Goal: Feedback & Contribution: Leave review/rating

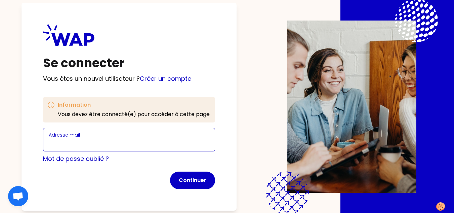
click at [105, 141] on input "Adresse mail" at bounding box center [129, 143] width 161 height 9
type input "[EMAIL_ADDRESS][DOMAIN_NAME]"
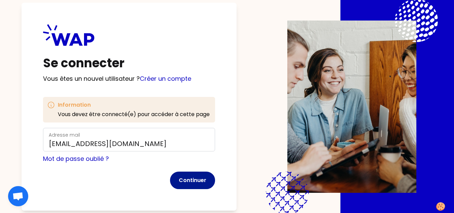
click at [183, 175] on button "Continuer" at bounding box center [192, 179] width 45 height 17
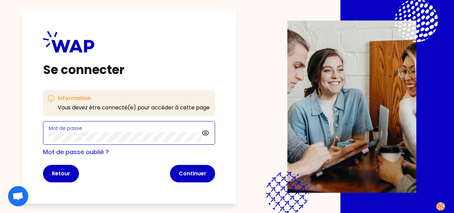
click button "Continuer" at bounding box center [192, 173] width 45 height 17
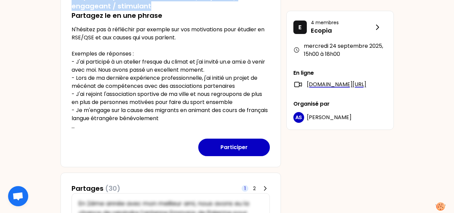
scroll to position [131, 0]
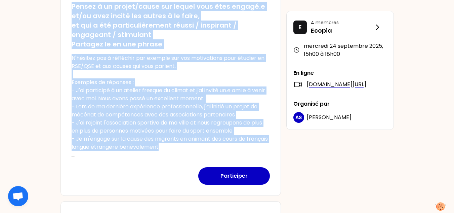
drag, startPoint x: 71, startPoint y: 70, endPoint x: 195, endPoint y: 147, distance: 145.8
click at [195, 147] on div "Pensez à un projet/cause sur lequel vous êtes engagé.e et/ou avez incité les au…" at bounding box center [171, 77] width 198 height 163
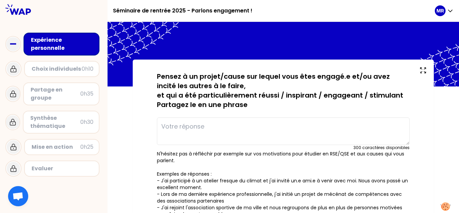
click at [215, 130] on textarea at bounding box center [283, 131] width 253 height 28
paste textarea "J’ai organisé une collecte de vêtements avec mes camarades, et nous avons réuss…"
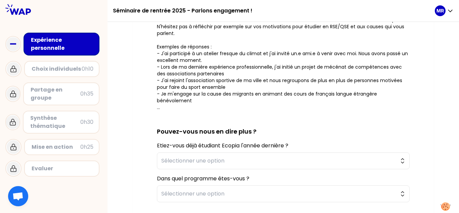
scroll to position [134, 0]
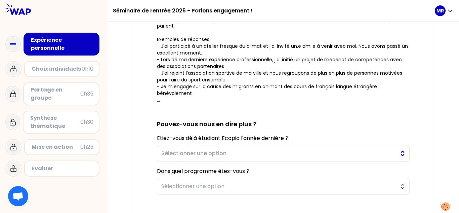
type textarea "J’ai organisé une collecte de vêtements avec mes camarades, et nous avons réuss…"
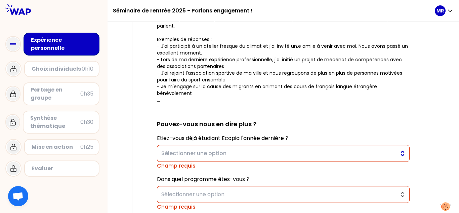
click at [241, 148] on button "Sélectionner une option" at bounding box center [283, 153] width 253 height 17
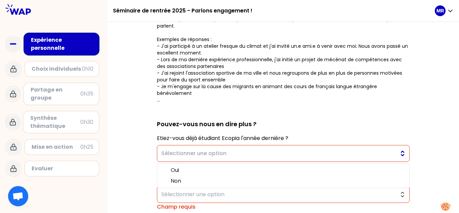
scroll to position [168, 0]
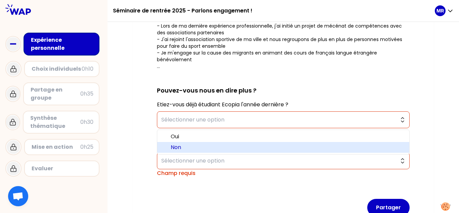
click at [233, 148] on span "Non" at bounding box center [287, 147] width 233 height 8
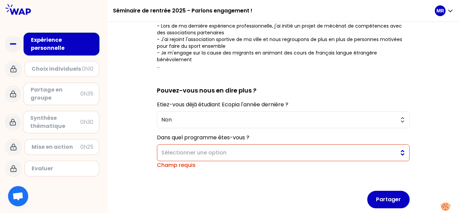
click at [233, 156] on span "Sélectionner une option" at bounding box center [278, 153] width 235 height 8
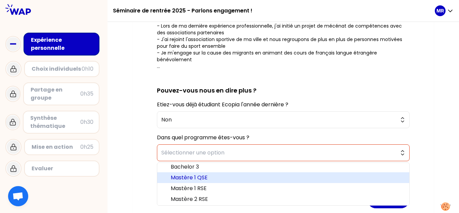
scroll to position [3, 0]
click at [221, 173] on span "Mastère 1 QSE" at bounding box center [287, 177] width 233 height 8
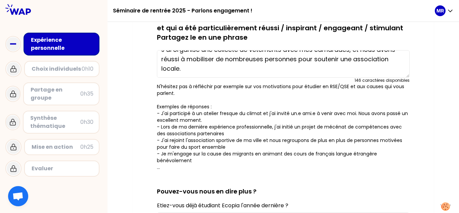
scroll to position [162, 0]
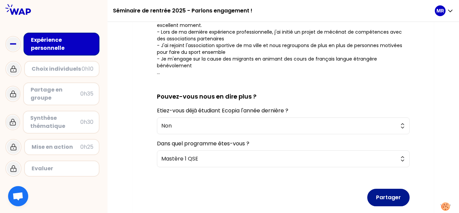
drag, startPoint x: 386, startPoint y: 200, endPoint x: 382, endPoint y: 190, distance: 10.3
click at [386, 200] on button "Partager" at bounding box center [388, 197] width 42 height 17
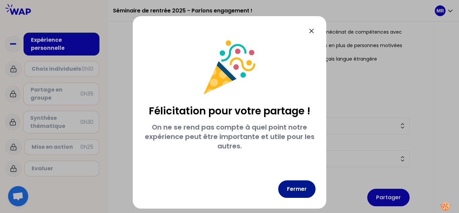
click at [291, 187] on button "Fermer" at bounding box center [296, 188] width 37 height 17
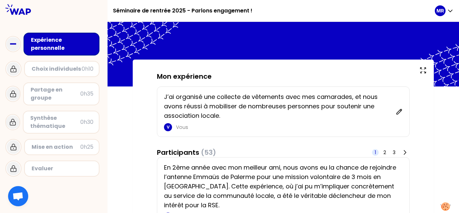
click at [49, 66] on div "Choix individuels" at bounding box center [57, 69] width 50 height 8
click at [11, 70] on icon at bounding box center [13, 69] width 8 height 8
click at [449, 11] on icon "button" at bounding box center [450, 10] width 7 height 7
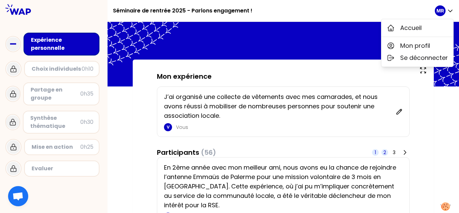
click at [385, 155] on span "2" at bounding box center [385, 152] width 3 height 7
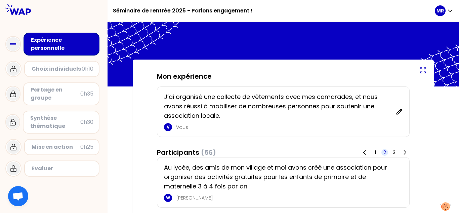
click at [426, 70] on icon at bounding box center [423, 70] width 8 height 8
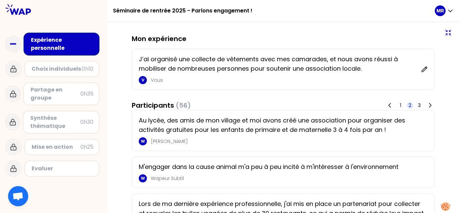
click at [446, 32] on icon at bounding box center [448, 33] width 8 height 8
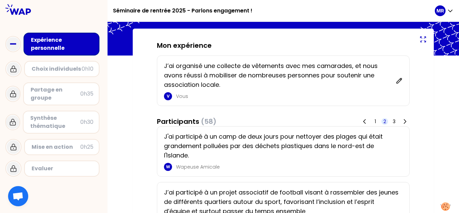
scroll to position [34, 0]
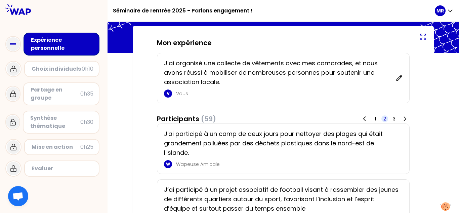
click at [206, 141] on p "J'ai participé à un camp de deux jours pour nettoyer des plages qui était grand…" at bounding box center [281, 143] width 235 height 28
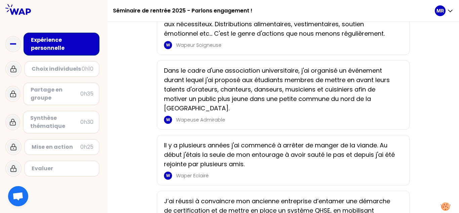
scroll to position [1153, 0]
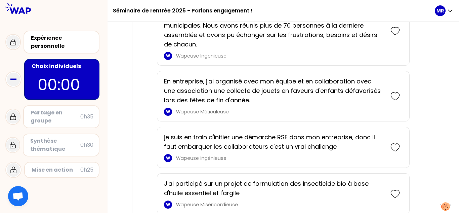
scroll to position [235, 0]
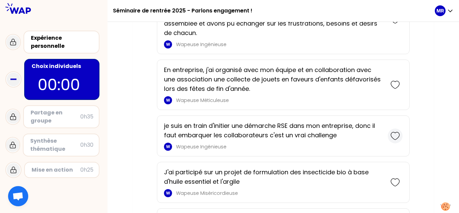
click at [397, 134] on icon at bounding box center [395, 135] width 9 height 9
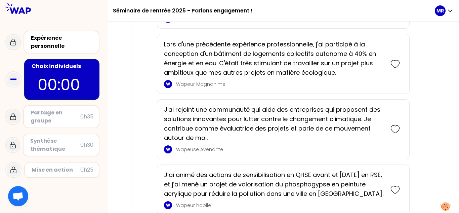
scroll to position [664, 0]
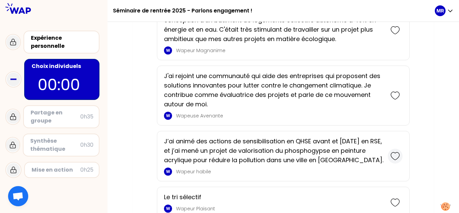
click at [399, 158] on icon at bounding box center [395, 155] width 9 height 9
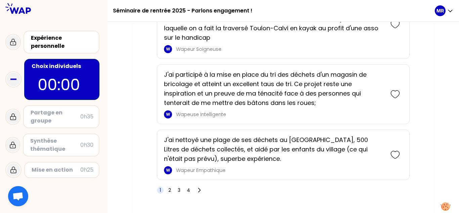
scroll to position [1296, 0]
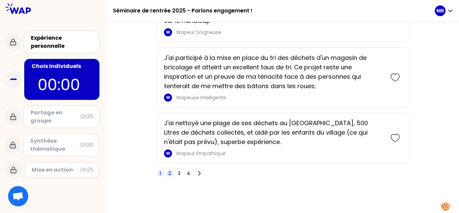
click at [170, 173] on span "2" at bounding box center [169, 173] width 3 height 7
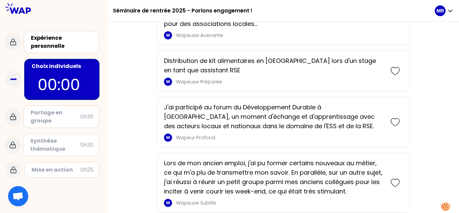
scroll to position [1072, 0]
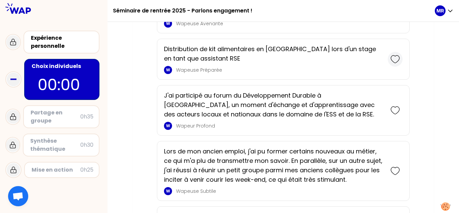
click at [394, 61] on icon at bounding box center [395, 58] width 9 height 9
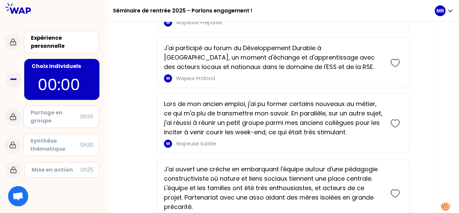
scroll to position [1186, 0]
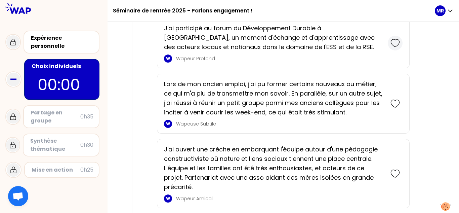
click at [398, 41] on icon at bounding box center [395, 42] width 9 height 9
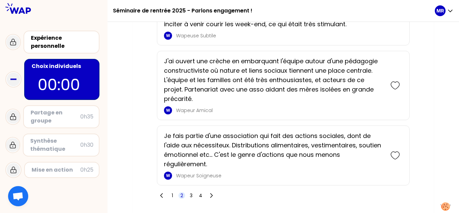
scroll to position [1353, 0]
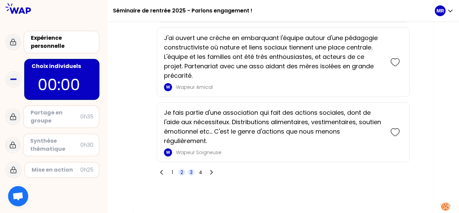
click at [191, 173] on span "3" at bounding box center [191, 172] width 3 height 7
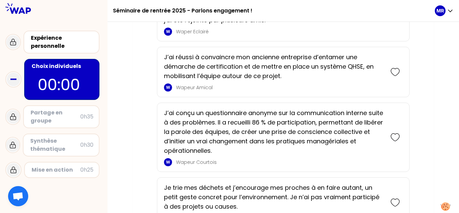
scroll to position [402, 0]
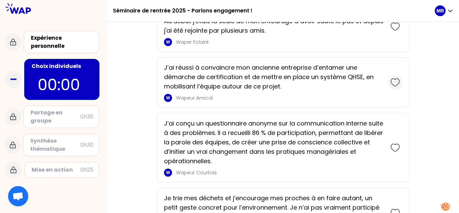
click at [390, 81] on div at bounding box center [395, 82] width 15 height 15
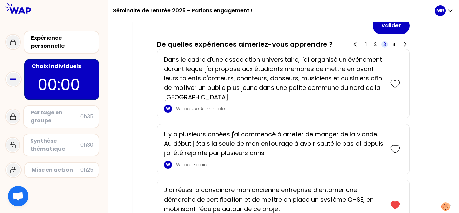
scroll to position [323, 0]
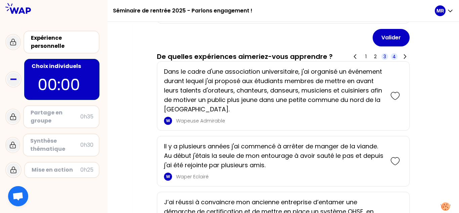
click at [394, 55] on span "4" at bounding box center [394, 56] width 3 height 7
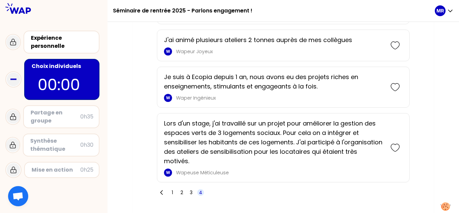
scroll to position [1325, 0]
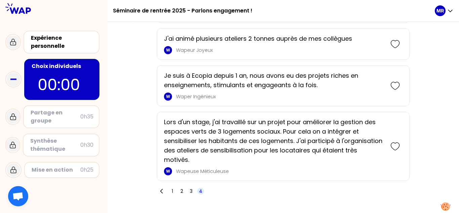
click at [14, 79] on rect at bounding box center [13, 78] width 6 height 1
click at [44, 79] on p "00:00" at bounding box center [62, 85] width 48 height 24
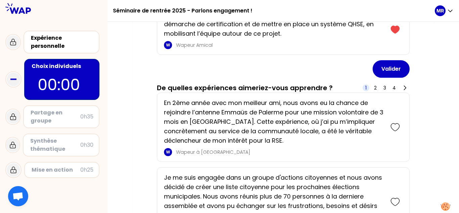
scroll to position [303, 0]
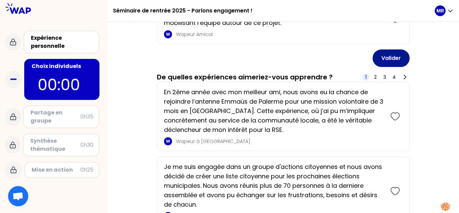
click at [383, 54] on button "Valider" at bounding box center [391, 57] width 37 height 17
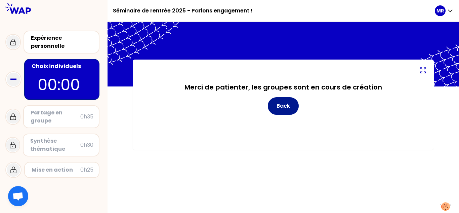
click at [291, 104] on button "Back" at bounding box center [283, 105] width 31 height 17
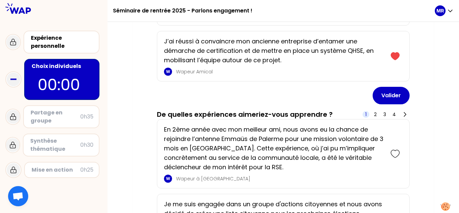
scroll to position [202, 0]
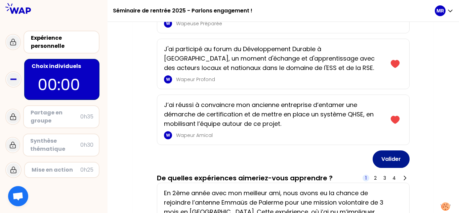
click at [393, 161] on button "Valider" at bounding box center [391, 158] width 37 height 17
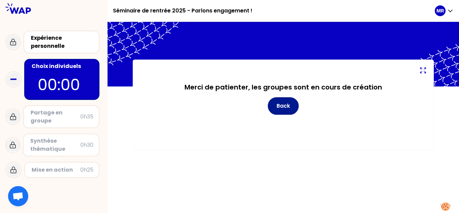
click at [289, 111] on button "Back" at bounding box center [283, 105] width 31 height 17
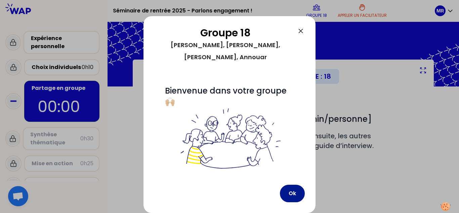
click at [293, 200] on button "Ok" at bounding box center [292, 193] width 25 height 17
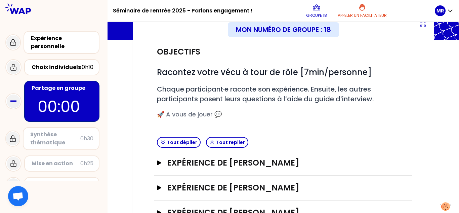
scroll to position [67, 0]
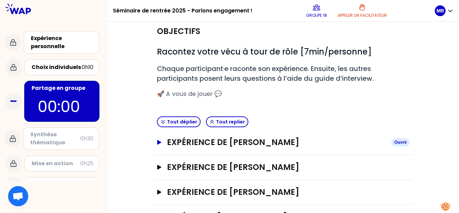
click at [261, 146] on h3 "Expérience de [PERSON_NAME]" at bounding box center [276, 142] width 219 height 11
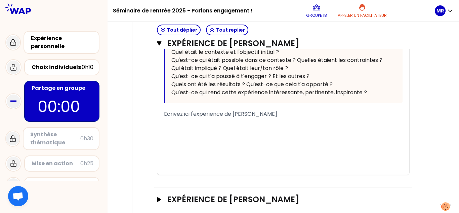
scroll to position [269, 0]
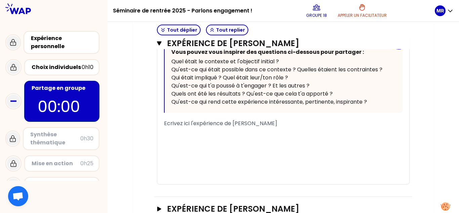
click at [258, 141] on div "﻿" at bounding box center [283, 139] width 239 height 8
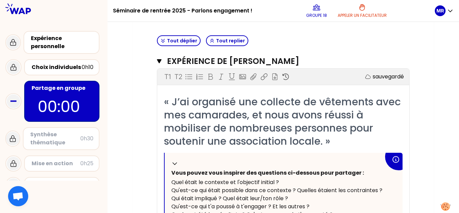
scroll to position [60, 0]
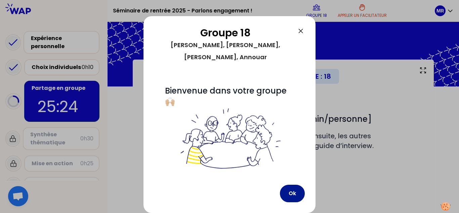
click at [287, 191] on button "Ok" at bounding box center [292, 193] width 25 height 17
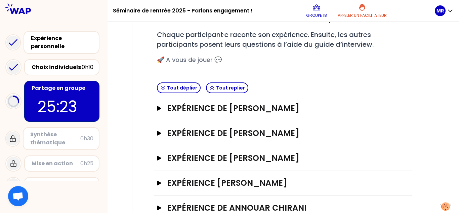
scroll to position [116, 0]
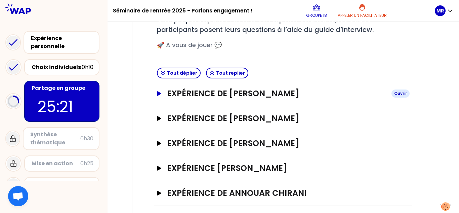
click at [226, 96] on h3 "Expérience de [PERSON_NAME]" at bounding box center [276, 93] width 219 height 11
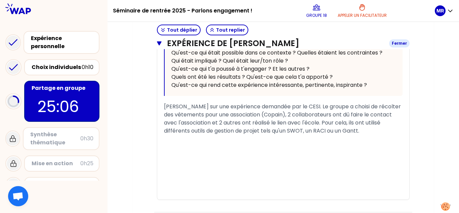
scroll to position [387, 0]
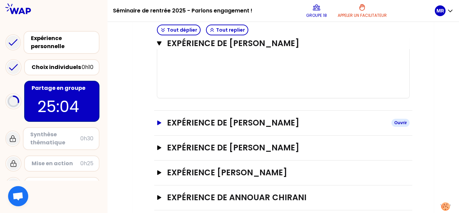
click at [226, 118] on h3 "Expérience de [PERSON_NAME]" at bounding box center [276, 122] width 219 height 11
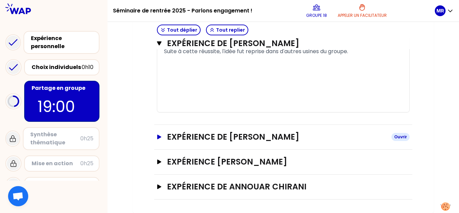
scroll to position [679, 0]
click at [229, 141] on h3 "Expérience de [PERSON_NAME]" at bounding box center [276, 136] width 219 height 11
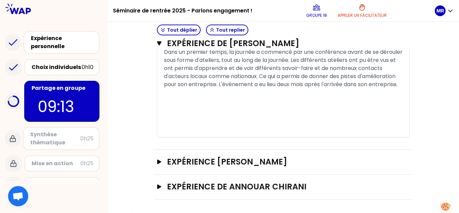
scroll to position [984, 0]
click at [268, 159] on h3 "Expérience [PERSON_NAME]" at bounding box center [276, 161] width 219 height 11
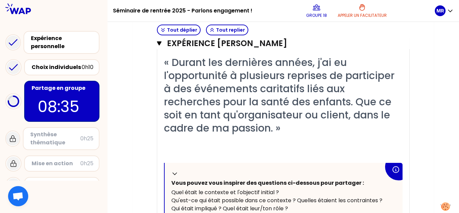
scroll to position [1099, 0]
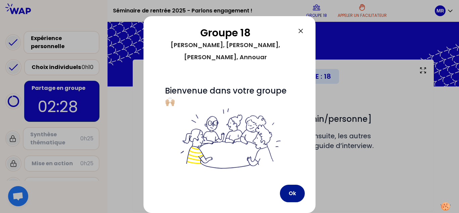
click at [286, 193] on button "Ok" at bounding box center [292, 193] width 25 height 17
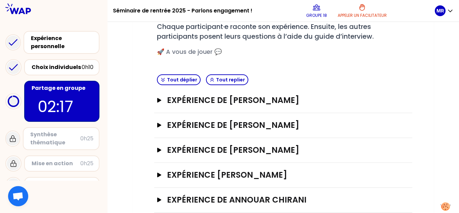
scroll to position [122, 0]
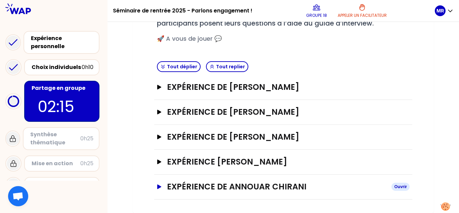
click at [203, 186] on h3 "Expérience de Annouar CHIRANI" at bounding box center [276, 186] width 219 height 11
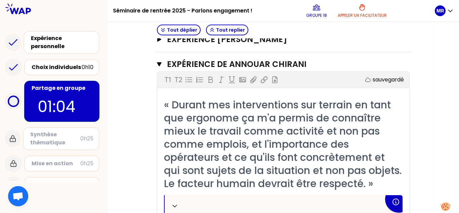
scroll to position [192, 0]
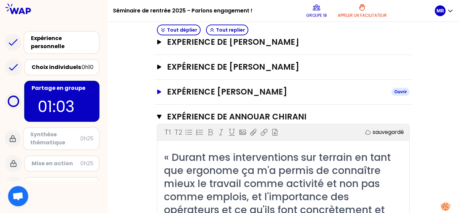
click at [221, 94] on h3 "Expérience [PERSON_NAME]" at bounding box center [276, 91] width 219 height 11
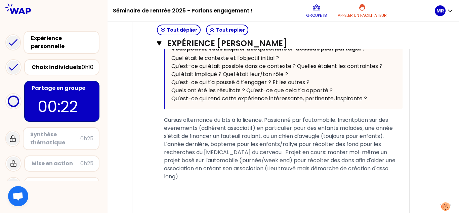
scroll to position [374, 0]
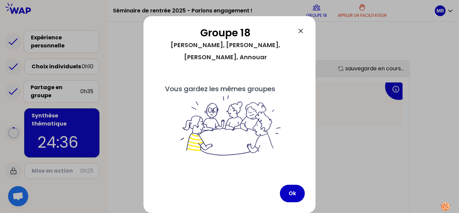
scroll to position [374, 0]
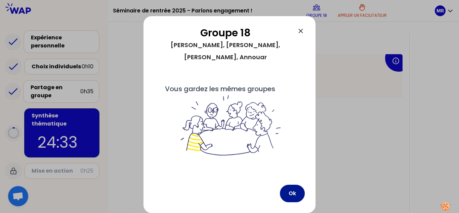
click at [289, 191] on button "Ok" at bounding box center [292, 193] width 25 height 17
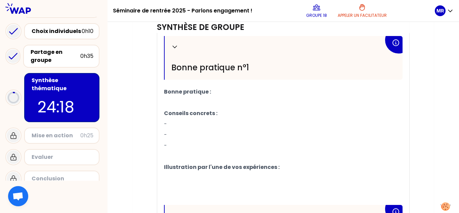
scroll to position [223, 0]
click at [59, 54] on div "Partage en groupe" at bounding box center [56, 56] width 50 height 16
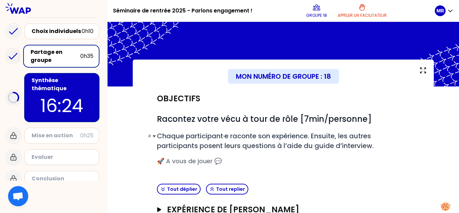
scroll to position [122, 0]
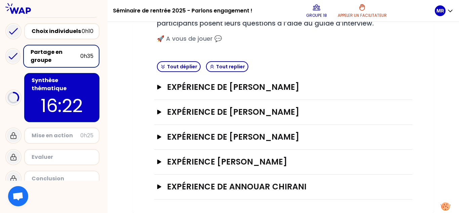
click at [205, 181] on div "Expérience de Annouar CHIRANI Ouvrir" at bounding box center [283, 186] width 258 height 25
click at [204, 183] on h3 "Expérience de Annouar CHIRANI" at bounding box center [276, 186] width 219 height 11
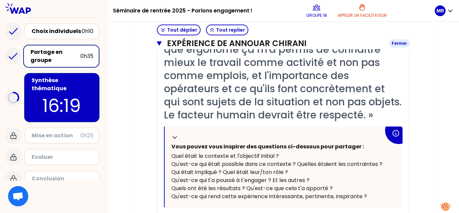
scroll to position [313, 0]
click at [46, 108] on p "16:15" at bounding box center [61, 105] width 63 height 26
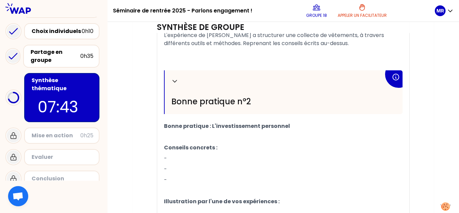
scroll to position [369, 0]
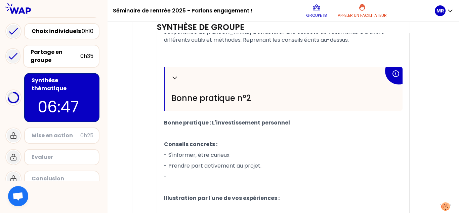
click at [173, 177] on p "-" at bounding box center [283, 176] width 239 height 11
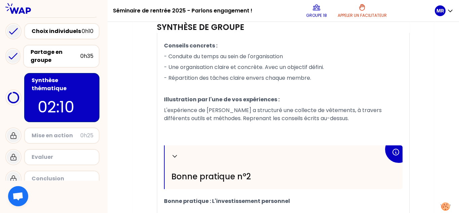
scroll to position [291, 0]
click at [304, 118] on p "L'expérience de [PERSON_NAME] a structuré une collecte de vêtements, à travers …" at bounding box center [283, 114] width 239 height 19
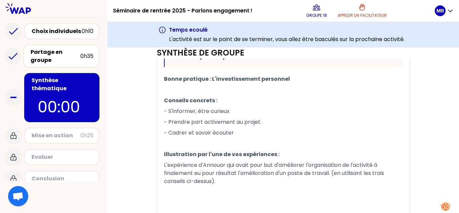
scroll to position [438, 0]
click at [15, 132] on icon at bounding box center [13, 135] width 5 height 6
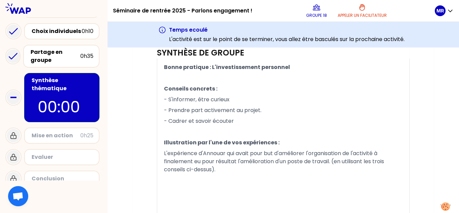
scroll to position [492, 0]
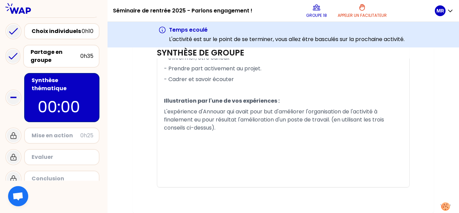
click at [345, 37] on p "L'activité est sur le point de se terminer, vous allez être basculés sur la pro…" at bounding box center [287, 39] width 236 height 8
click at [332, 58] on div "Synthèse de groupe" at bounding box center [283, 52] width 253 height 11
click at [209, 90] on p "﻿" at bounding box center [283, 90] width 239 height 11
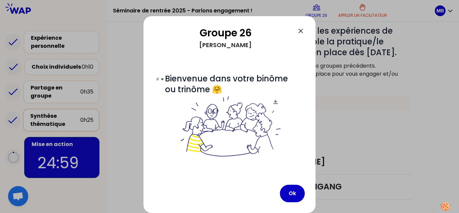
scroll to position [113, 0]
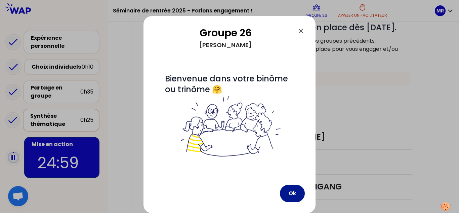
click at [298, 192] on button "Ok" at bounding box center [292, 193] width 25 height 17
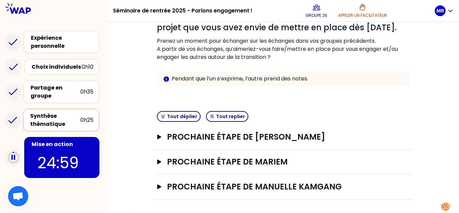
click at [250, 129] on div "Prochaine étape de [PERSON_NAME]" at bounding box center [283, 137] width 258 height 25
click at [251, 136] on h3 "Prochaine étape de [PERSON_NAME]" at bounding box center [276, 136] width 219 height 11
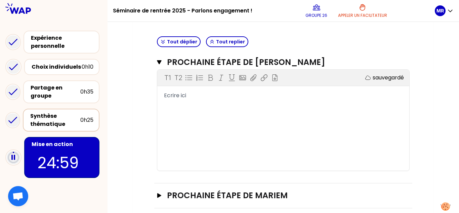
scroll to position [154, 0]
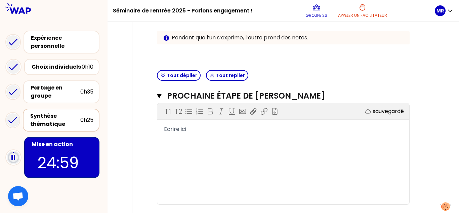
click at [418, 58] on div "Objectifs # Vous avez sans doute été inspiré.e par les expériences de vos pairs…" at bounding box center [283, 99] width 274 height 334
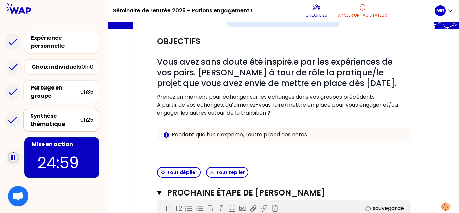
scroll to position [56, 0]
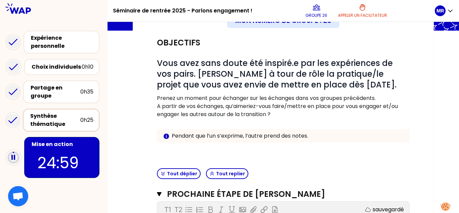
click at [423, 56] on div "Mon numéro de groupe : 26 Objectifs # Vous avez sans doute été inspiré.e par le…" at bounding box center [283, 191] width 301 height 375
click at [442, 87] on div "Mon numéro de groupe : 26 Objectifs # Vous avez sans doute été inspiré.e par le…" at bounding box center [284, 191] width 352 height 375
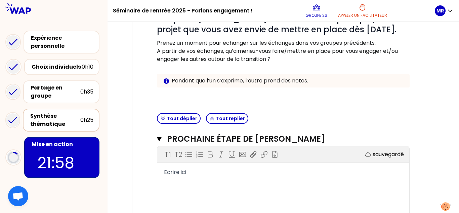
scroll to position [109, 0]
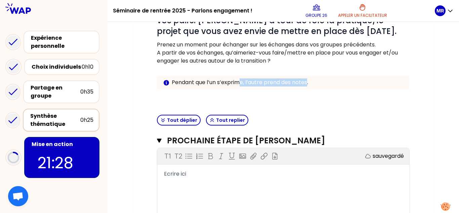
drag, startPoint x: 309, startPoint y: 84, endPoint x: 230, endPoint y: 83, distance: 78.7
click at [230, 83] on p "Pendant que l’un s’exprime, l’autre prend des notes." at bounding box center [288, 82] width 233 height 8
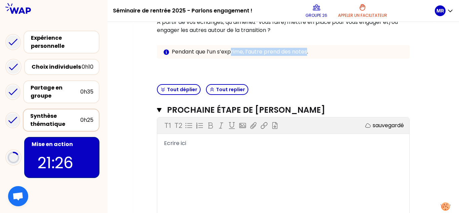
scroll to position [139, 0]
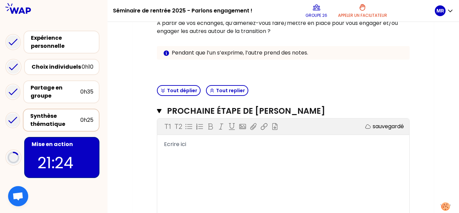
click at [307, 76] on div "Objectifs # Vous avez sans doute été inspiré.e par les expériences de vos pairs…" at bounding box center [283, 15] width 258 height 135
click at [431, 38] on div "Mon numéro de groupe : 26 Objectifs # Vous avez sans doute été inspiré.e par le…" at bounding box center [283, 108] width 301 height 375
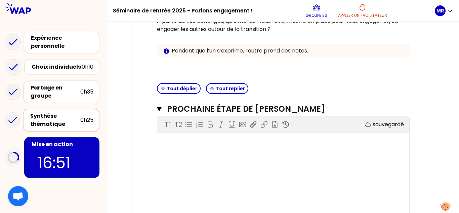
scroll to position [141, 0]
click at [217, 154] on div "T1 T2 Exporter sauvegardé ﻿" at bounding box center [283, 167] width 252 height 101
click at [172, 143] on div "﻿" at bounding box center [283, 143] width 239 height 8
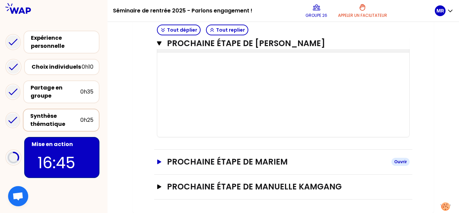
click at [198, 163] on h3 "Prochaine étape de Mariem" at bounding box center [276, 161] width 219 height 11
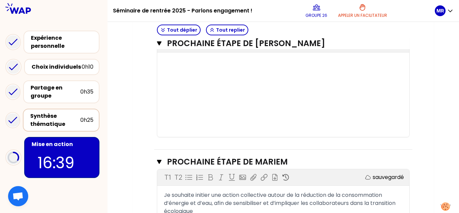
click at [195, 85] on div "T1 T2 Exporter sauvegardé ﻿" at bounding box center [283, 86] width 252 height 101
click at [194, 69] on div "T1 T2 Exporter sauvegardé ﻿" at bounding box center [283, 86] width 252 height 101
click at [174, 62] on div "﻿" at bounding box center [283, 62] width 239 height 8
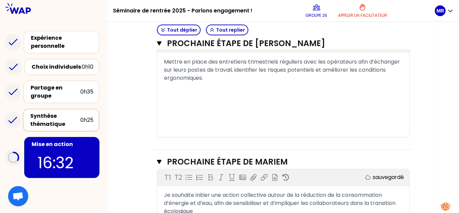
click at [262, 61] on span "Mettre en place des entretiens trimestriels réguliers avec les opérateurs afin …" at bounding box center [282, 70] width 237 height 24
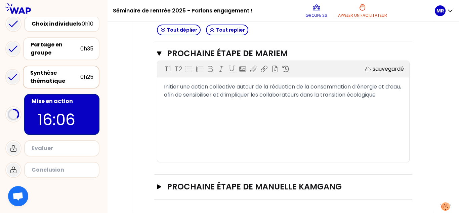
scroll to position [329, 0]
click at [206, 182] on h3 "Prochaine étape de Manuelle KAMGANG" at bounding box center [276, 186] width 219 height 11
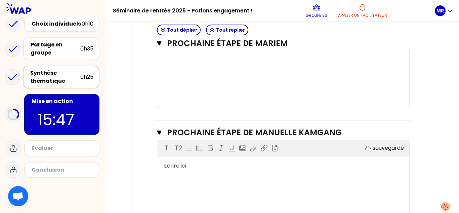
scroll to position [419, 0]
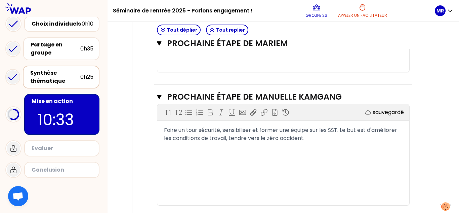
click at [230, 128] on span "Faire un tour sécurité, sensibiliser et former une équipe sur les SST. Le but e…" at bounding box center [281, 134] width 235 height 16
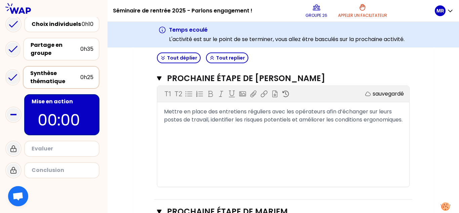
scroll to position [197, 0]
drag, startPoint x: 162, startPoint y: 110, endPoint x: 210, endPoint y: 132, distance: 53.8
click at [210, 124] on div "Mettre en place des entretiens réguliers avec les opérateurs afin d’échanger su…" at bounding box center [283, 116] width 252 height 16
drag, startPoint x: 210, startPoint y: 132, endPoint x: 164, endPoint y: 110, distance: 52.0
click at [164, 110] on div "Mettre en place des entretiens réguliers avec les opérateurs afin d’échanger su…" at bounding box center [283, 116] width 252 height 16
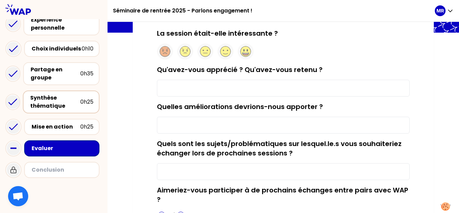
scroll to position [56, 0]
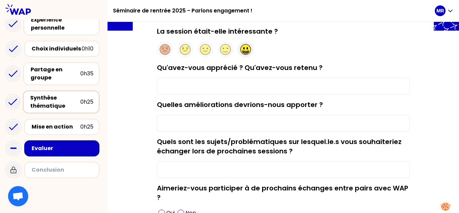
click at [246, 53] on icon at bounding box center [246, 53] width 6 height 2
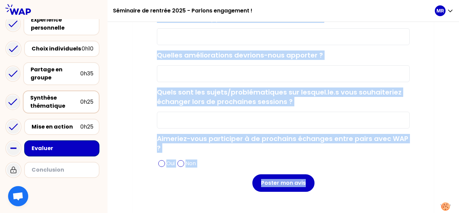
scroll to position [119, 0]
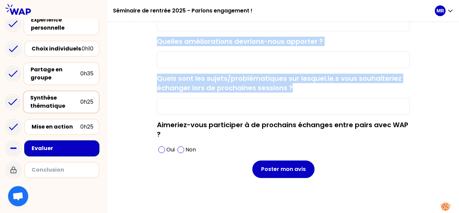
drag, startPoint x: 157, startPoint y: 80, endPoint x: 393, endPoint y: 87, distance: 236.8
click at [393, 87] on div "La session était-elle intéressante ? Qu'avez-vous apprécié ? Qu'avez-vous reten…" at bounding box center [283, 76] width 301 height 272
copy form "La session était-elle intéressante ? Qu'avez-vous apprécié ? Qu'avez-vous reten…"
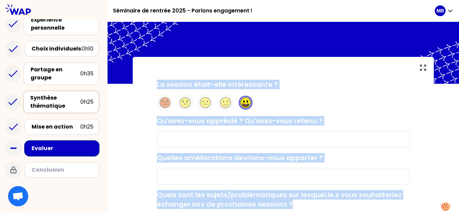
scroll to position [2, 0]
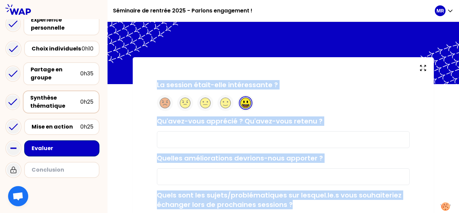
click at [238, 140] on input "Qu'avez-vous apprécié ? Qu'avez-vous retenu ?" at bounding box center [283, 139] width 253 height 17
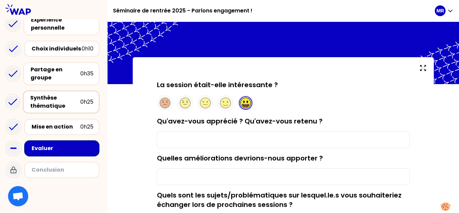
paste input "La session était intéressante car elle m’a permis de mieux comprendre les atten…"
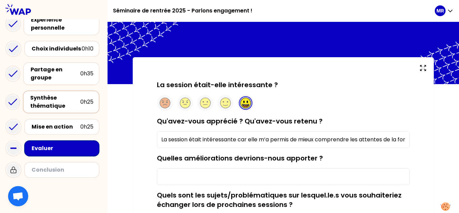
scroll to position [0, 152]
click at [395, 139] on input "La session était intéressante car elle m’a permis de mieux comprendre les atten…" at bounding box center [283, 139] width 253 height 17
drag, startPoint x: 301, startPoint y: 141, endPoint x: 138, endPoint y: 143, distance: 163.4
click at [138, 143] on div "La session était-elle intéressante ? Qu'avez-vous apprécié ? Qu'avez-vous reten…" at bounding box center [283, 193] width 301 height 272
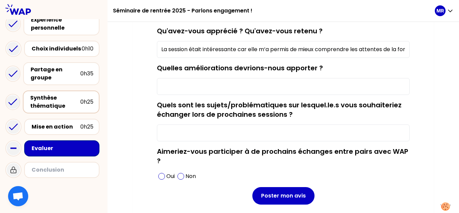
scroll to position [61, 0]
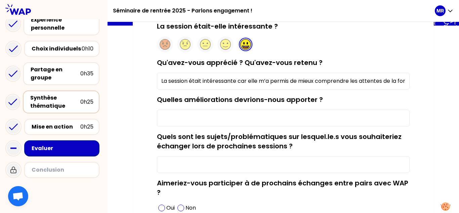
type input "La session était intéressante car elle m’a permis de mieux comprendre les atten…"
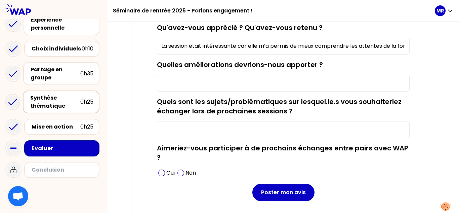
scroll to position [96, 0]
click at [218, 83] on input "Quelles améliorations devrions-nous apporter ?" at bounding box center [283, 82] width 253 height 17
click at [198, 126] on input "Quels sont les sujets/problématiques sur lesquel.le.s vous souhaiteriez échange…" at bounding box center [283, 129] width 253 height 17
paste input ", j’aimerais échanger sur la gestion des risques, l’ergonomie au travail et la …"
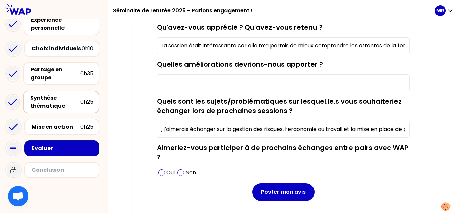
scroll to position [0, 72]
drag, startPoint x: 176, startPoint y: 126, endPoint x: 181, endPoint y: 126, distance: 5.7
click at [181, 126] on input ", j’aimerais échanger sur la gestion des risques, l’ergonomie au travail et la …" at bounding box center [283, 129] width 253 height 17
drag, startPoint x: 215, startPoint y: 129, endPoint x: 278, endPoint y: 129, distance: 63.2
click at [278, 129] on input ", j’aimerais échanger sur la gestion des risques, l’ergonomie au travail et la …" at bounding box center [283, 129] width 253 height 17
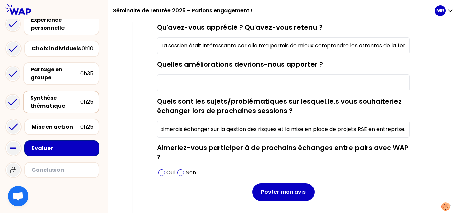
scroll to position [0, 0]
drag, startPoint x: 213, startPoint y: 128, endPoint x: 139, endPoint y: 128, distance: 74.6
click at [139, 128] on div "La session était-elle intéressante ? Qu'avez-vous apprécié ? Qu'avez-vous reten…" at bounding box center [283, 99] width 301 height 272
click at [163, 128] on input ", j’aimerais échanger sur la gestion des risques et la mise en place de projets…" at bounding box center [283, 129] width 253 height 17
click at [165, 128] on input "j’aimerais échanger sur la gestion des risques et la mise en place de projets R…" at bounding box center [283, 129] width 253 height 17
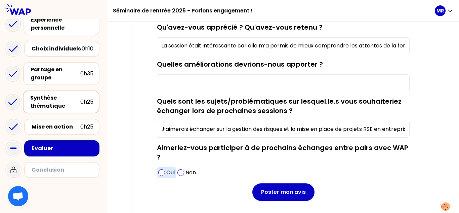
type input "J’aimerais échanger sur la gestion des risques et la mise en place de projets R…"
click at [164, 172] on span at bounding box center [161, 172] width 7 height 7
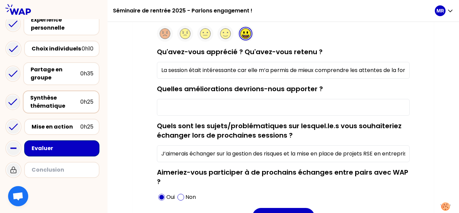
scroll to position [119, 0]
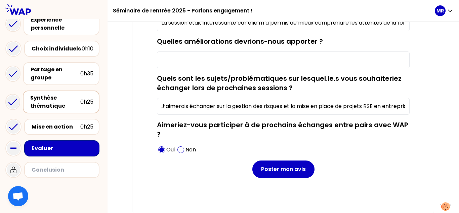
click at [201, 56] on input "Quelles améliorations devrions-nous apporter ?" at bounding box center [283, 59] width 253 height 17
paste input "peut-être prévoir [MEDICAL_DATA] plus d’exemples concrets issus d’expériences p…"
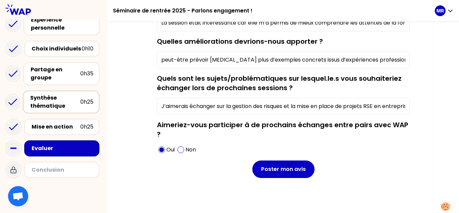
click at [164, 62] on input "peut-être prévoir [MEDICAL_DATA] plus d’exemples concrets issus d’expériences p…" at bounding box center [283, 59] width 253 height 17
click at [401, 59] on input "Peut-être prévoir encore plus d’exemples concrets issus d’expériences professio…" at bounding box center [283, 59] width 253 height 17
click at [401, 59] on input "Peut-être prévoir [MEDICAL_DATA] plus d’exemples concrets issus d’expériences p…" at bounding box center [283, 59] width 253 height 17
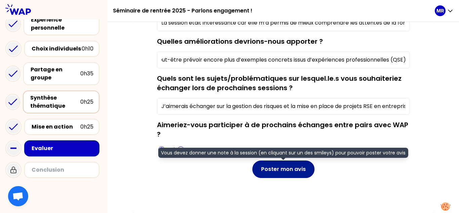
type input "Peut-être prévoir encore plus d’exemples concrets issus d’expériences professio…"
click at [278, 172] on button "Poster mon avis" at bounding box center [284, 168] width 62 height 17
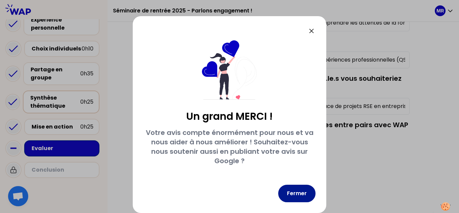
click at [306, 195] on button "Fermer" at bounding box center [296, 193] width 37 height 17
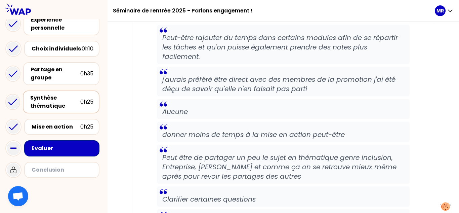
scroll to position [3061, 0]
